Goal: Find specific page/section: Find specific page/section

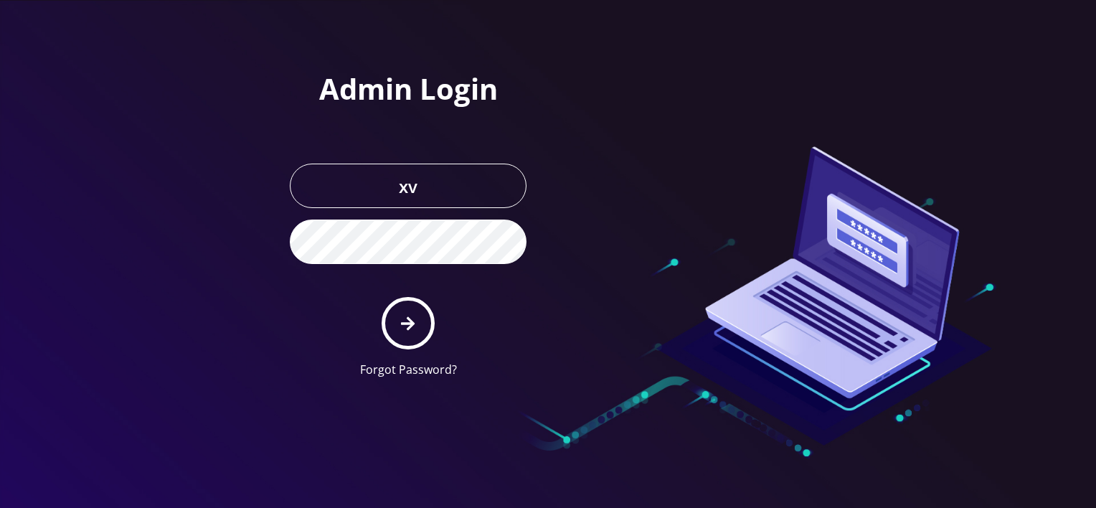
drag, startPoint x: 399, startPoint y: 182, endPoint x: 344, endPoint y: 189, distance: 55.6
click at [372, 184] on input "xv" at bounding box center [408, 186] width 237 height 44
type input "master@britewireless.com"
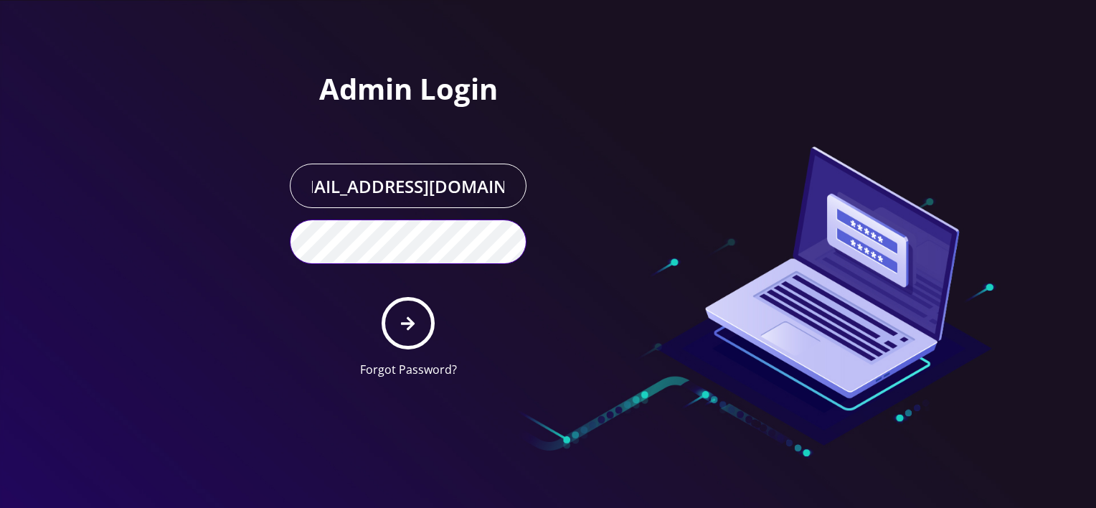
scroll to position [0, 0]
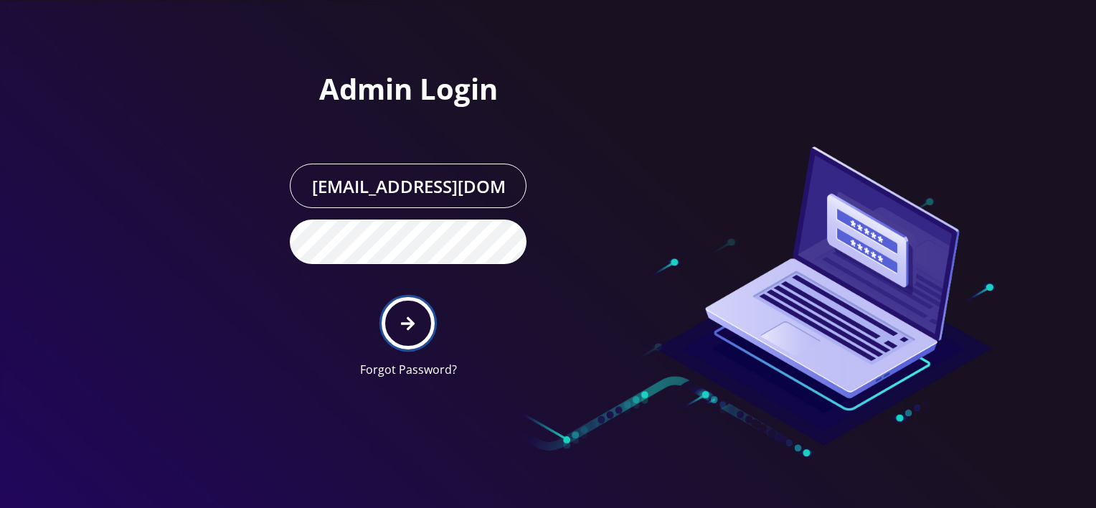
click at [433, 321] on button "submit" at bounding box center [408, 323] width 52 height 52
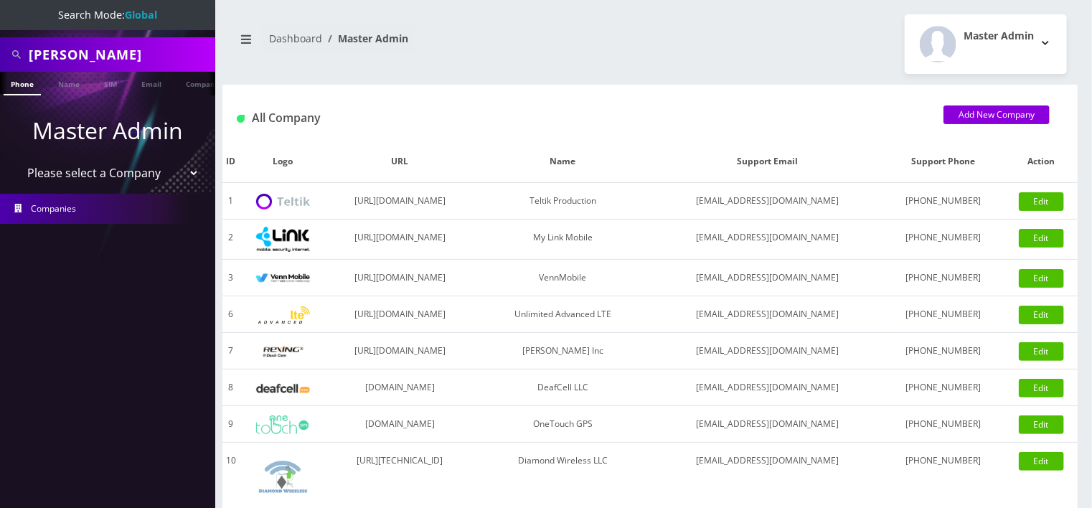
click at [103, 189] on ul "Master Admin Please select a Company Teltik Production My Link Mobile VennMobil…" at bounding box center [107, 168] width 215 height 146
drag, startPoint x: 103, startPoint y: 189, endPoint x: 104, endPoint y: 174, distance: 14.4
click at [104, 174] on select "Please select a Company Teltik Production My Link Mobile VennMobile Unlimited A…" at bounding box center [108, 172] width 183 height 27
select select "13"
click at [17, 159] on select "Please select a Company Teltik Production My Link Mobile VennMobile Unlimited A…" at bounding box center [108, 172] width 183 height 27
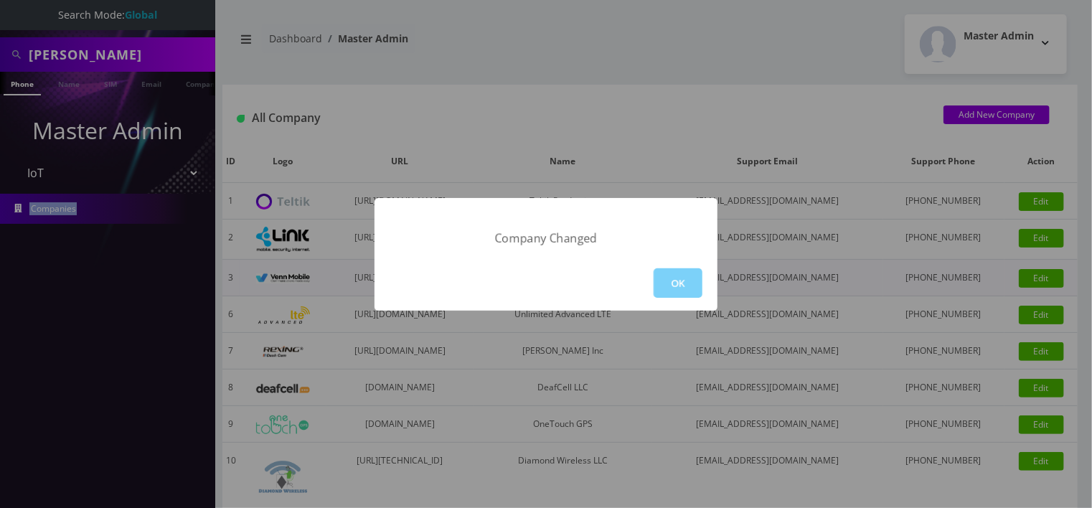
click at [686, 277] on button "OK" at bounding box center [678, 282] width 49 height 29
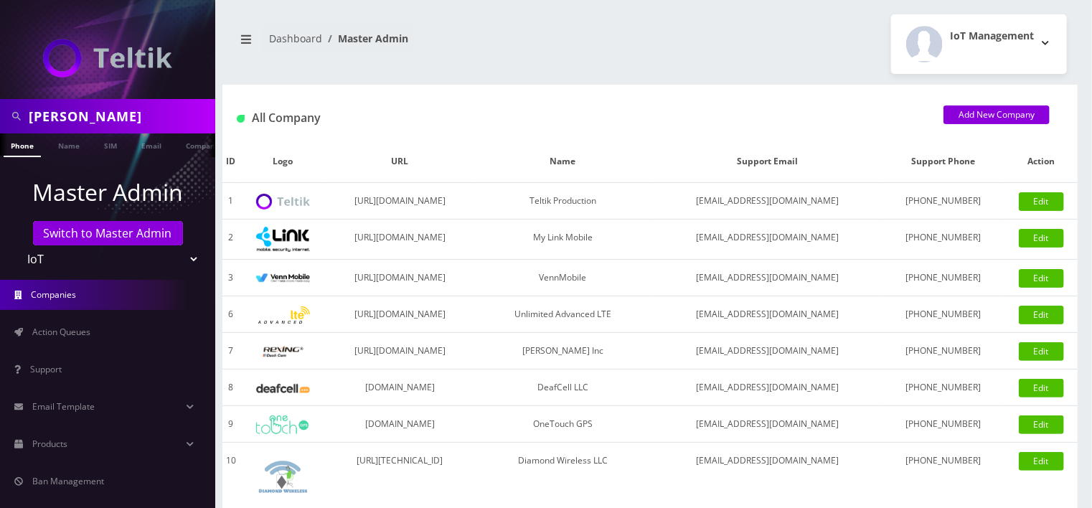
click at [118, 112] on input "[PERSON_NAME]" at bounding box center [120, 116] width 183 height 27
type input "p"
type input "tay"
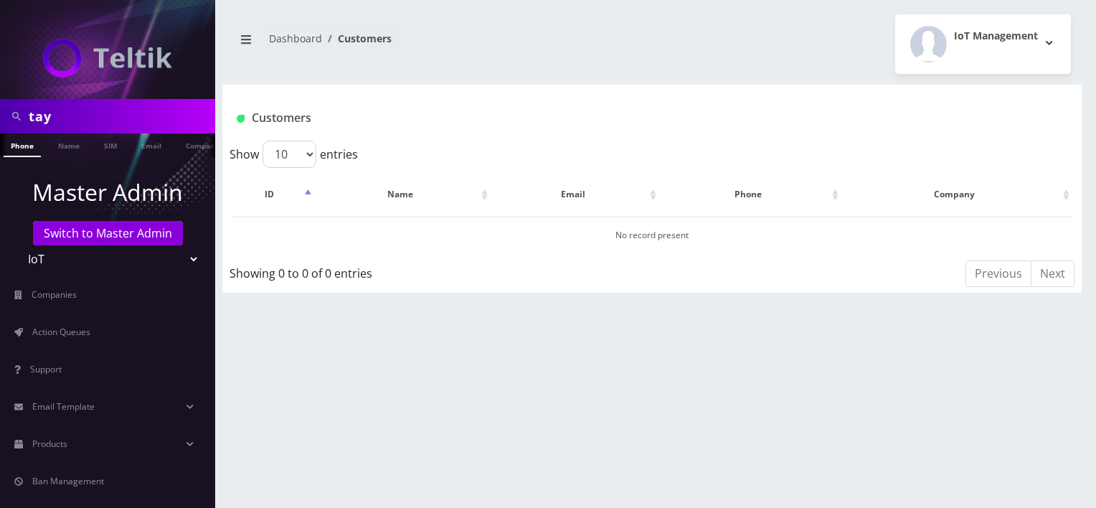
drag, startPoint x: 0, startPoint y: 0, endPoint x: 89, endPoint y: 105, distance: 138.0
click at [89, 105] on input "tay" at bounding box center [120, 116] width 183 height 27
type input "t"
type input "ray"
click at [63, 150] on link "Name" at bounding box center [69, 145] width 36 height 24
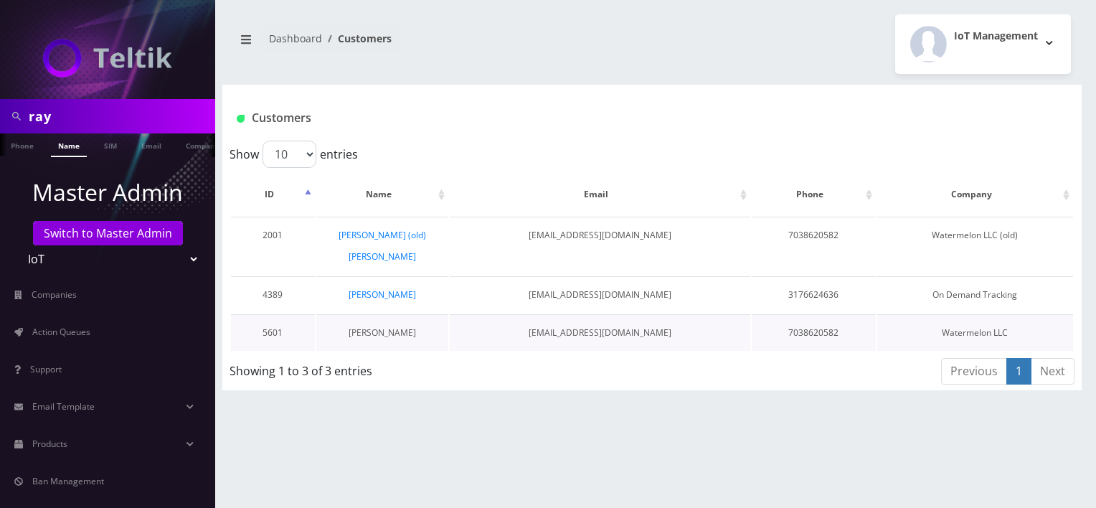
click at [382, 326] on link "[PERSON_NAME]" at bounding box center [382, 332] width 67 height 12
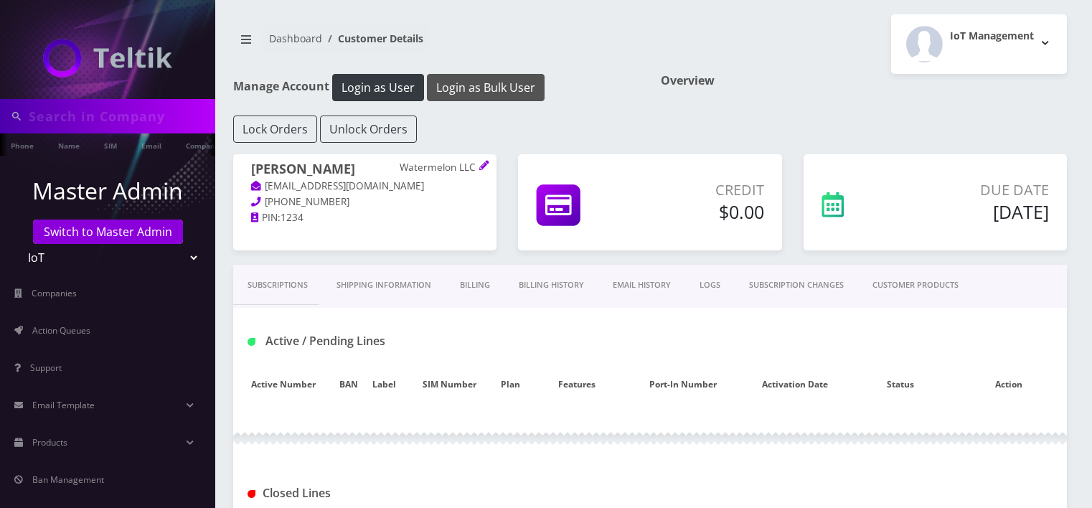
click at [454, 98] on button "Login as Bulk User" at bounding box center [486, 87] width 118 height 27
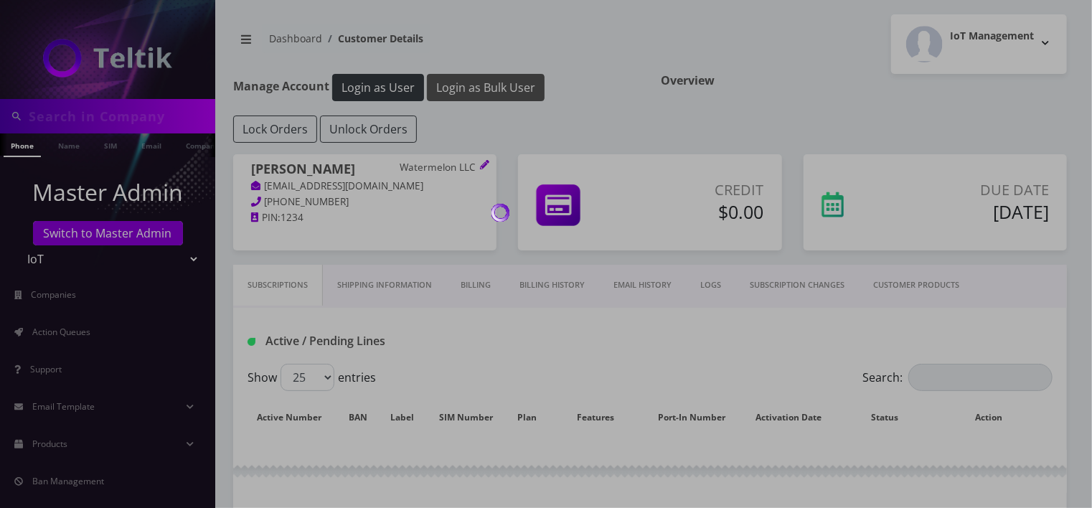
type input "ray"
